Goal: Task Accomplishment & Management: Manage account settings

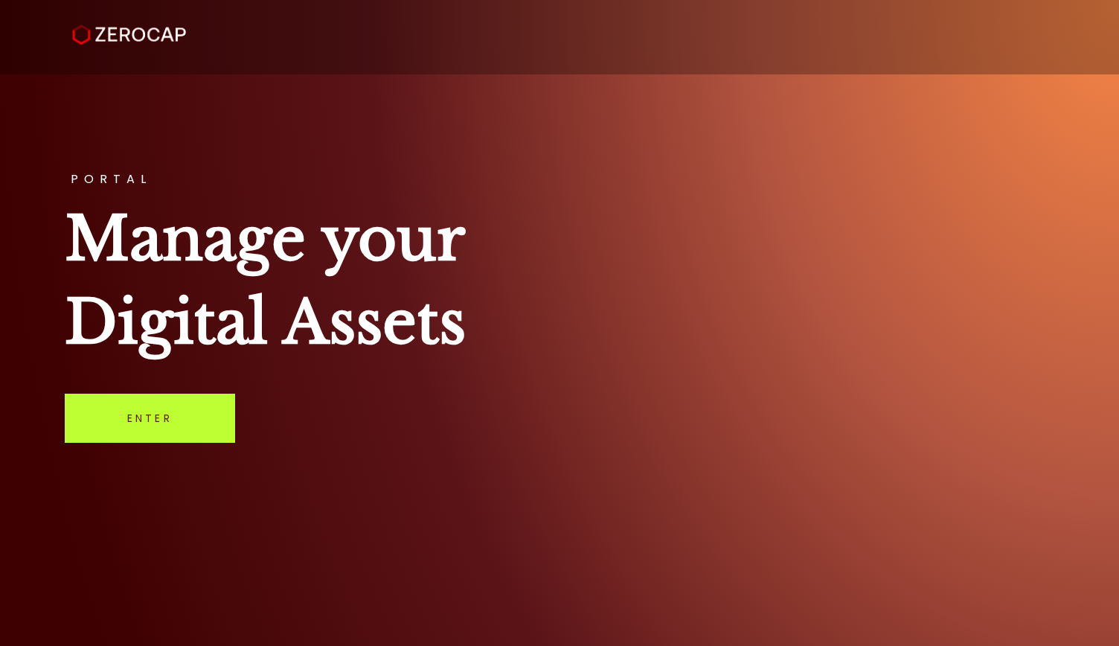
click at [214, 412] on link "Enter" at bounding box center [150, 418] width 170 height 49
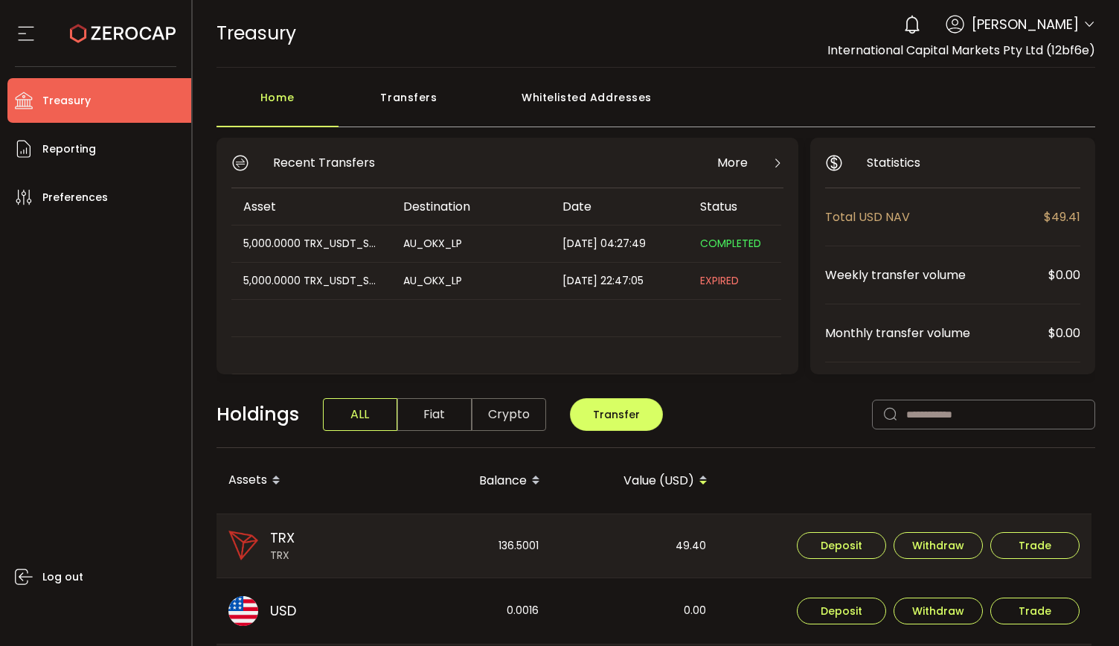
click at [64, 550] on div "Log out" at bounding box center [99, 427] width 184 height 415
